Goal: Find specific page/section: Find specific page/section

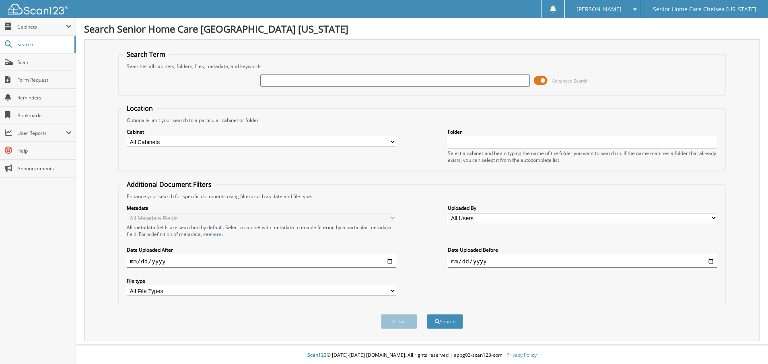
click at [295, 85] on input "text" at bounding box center [395, 80] width 270 height 12
type input "g"
type input "[PERSON_NAME]"
click at [546, 82] on span at bounding box center [541, 80] width 14 height 12
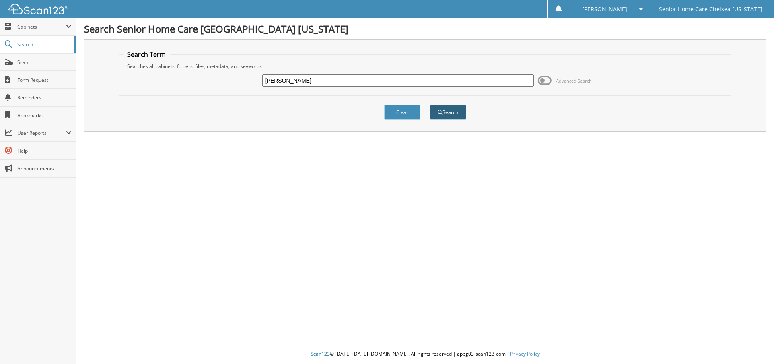
click at [462, 117] on button "Search" at bounding box center [448, 112] width 36 height 15
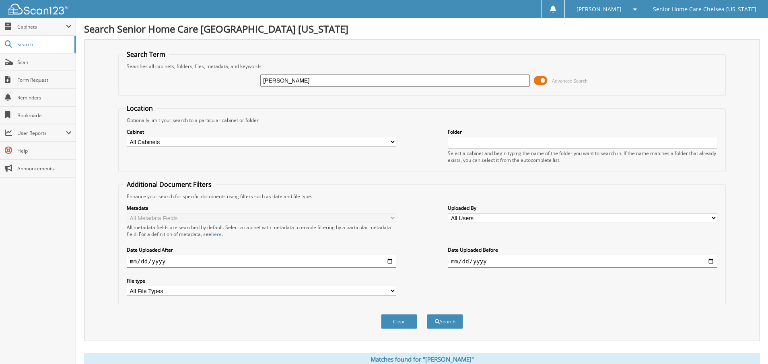
click at [541, 80] on span at bounding box center [541, 80] width 14 height 12
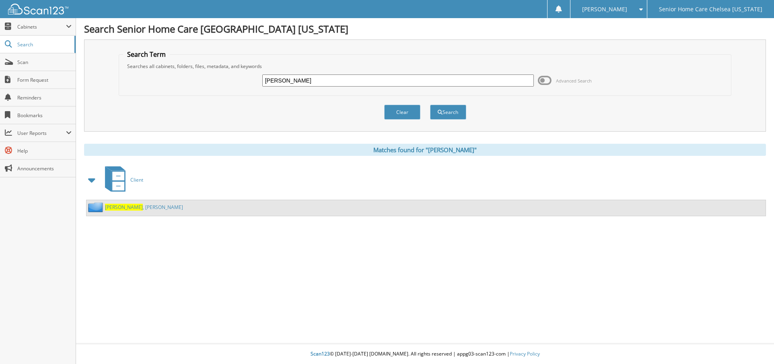
click at [132, 208] on link "Fragoso , Sonia" at bounding box center [144, 207] width 78 height 7
